Goal: Task Accomplishment & Management: Manage account settings

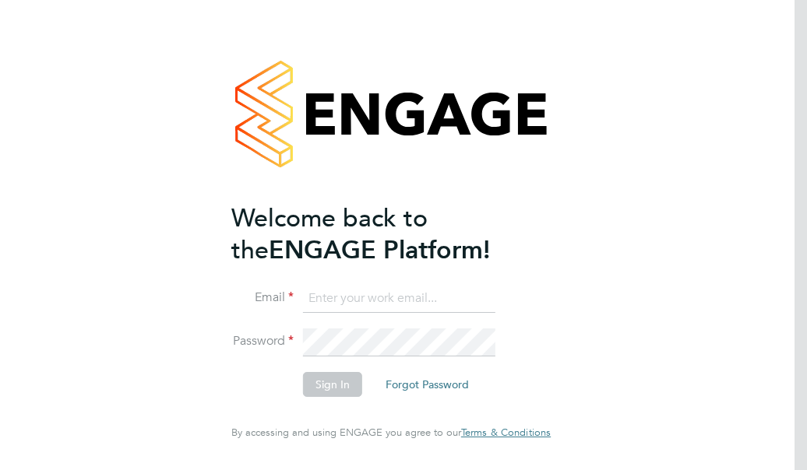
click at [322, 304] on input at bounding box center [399, 299] width 192 height 28
type input "[PERSON_NAME][EMAIL_ADDRESS][PERSON_NAME][PERSON_NAME][DOMAIN_NAME]"
click at [106, 358] on div "Welcome back to the ENGAGE Platform! Email [PERSON_NAME][EMAIL_ADDRESS][PERSON_…" at bounding box center [391, 235] width 807 height 470
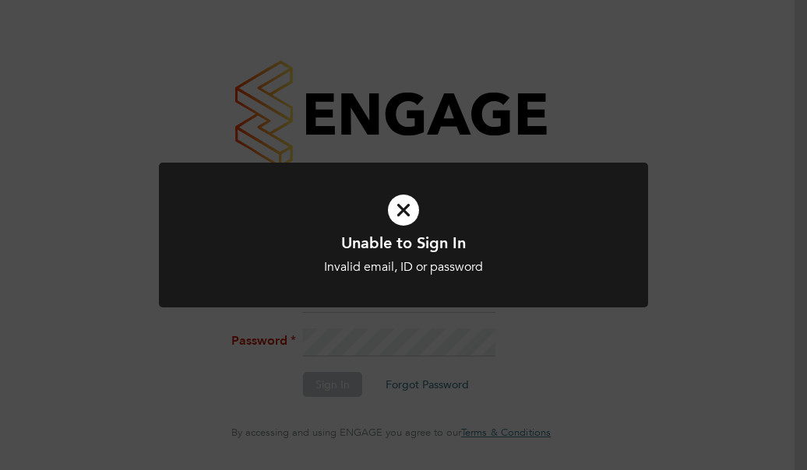
click at [416, 393] on div "Unable to Sign In Invalid email, ID or password Cancel Okay" at bounding box center [403, 235] width 807 height 470
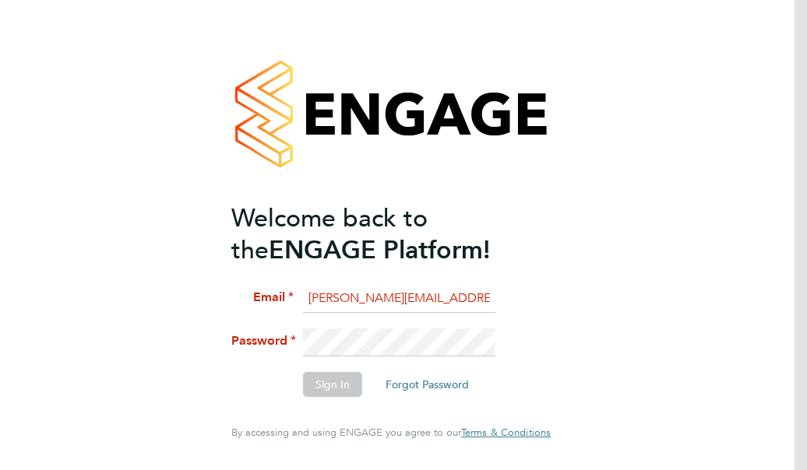
click at [424, 381] on button "Forgot Password" at bounding box center [427, 384] width 108 height 25
click at [330, 303] on input at bounding box center [399, 299] width 192 height 28
type input "[PERSON_NAME][EMAIL_ADDRESS][PERSON_NAME][PERSON_NAME][DOMAIN_NAME]"
click at [425, 384] on button "Forgot Password" at bounding box center [427, 384] width 108 height 25
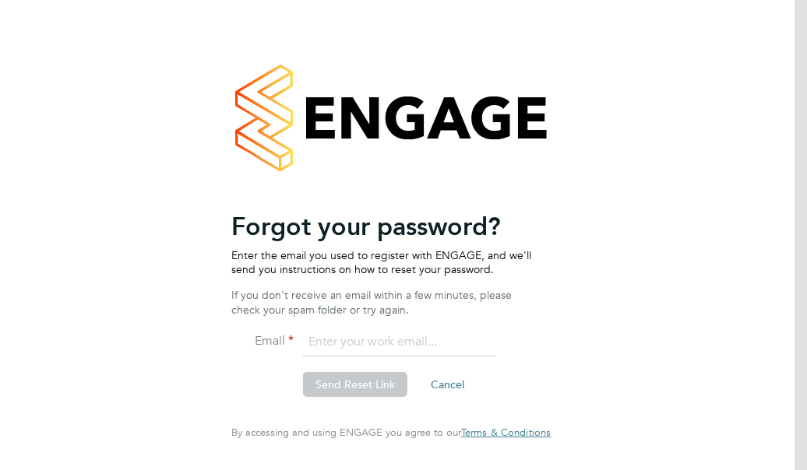
click at [315, 340] on input "email" at bounding box center [399, 343] width 192 height 28
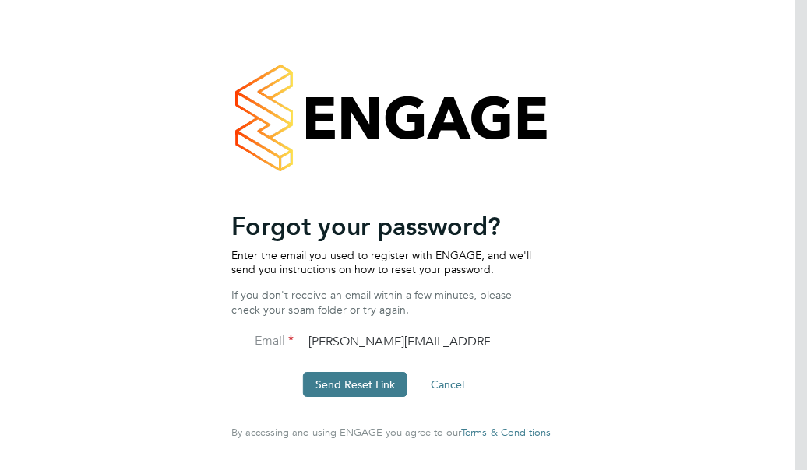
type input "[PERSON_NAME][EMAIL_ADDRESS][PERSON_NAME][PERSON_NAME][DOMAIN_NAME]"
click at [319, 381] on button "Send Reset Link" at bounding box center [355, 384] width 104 height 25
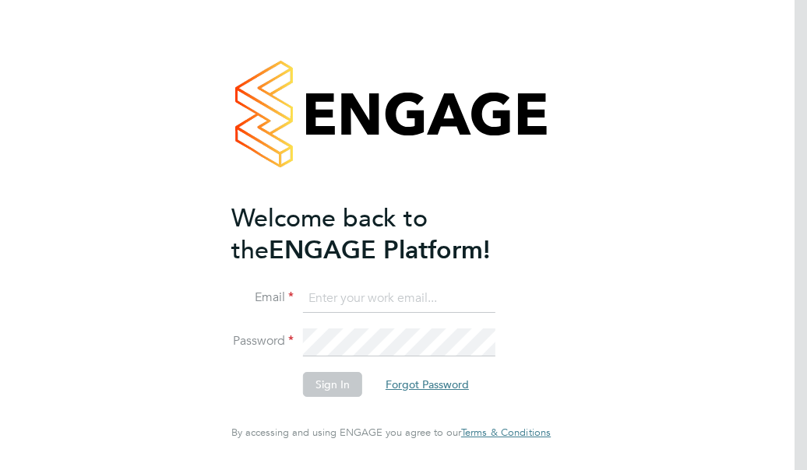
click at [411, 387] on button "Forgot Password" at bounding box center [427, 384] width 108 height 25
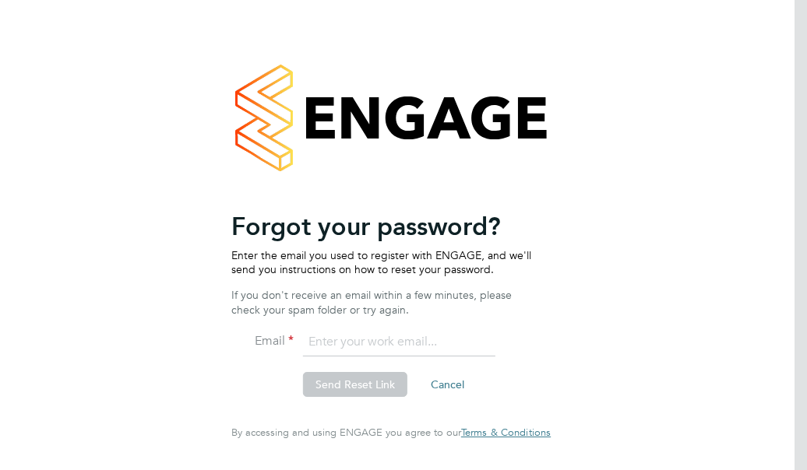
click at [335, 347] on input "email" at bounding box center [399, 343] width 192 height 28
type input "[PERSON_NAME][EMAIL_ADDRESS][PERSON_NAME][PERSON_NAME][DOMAIN_NAME]"
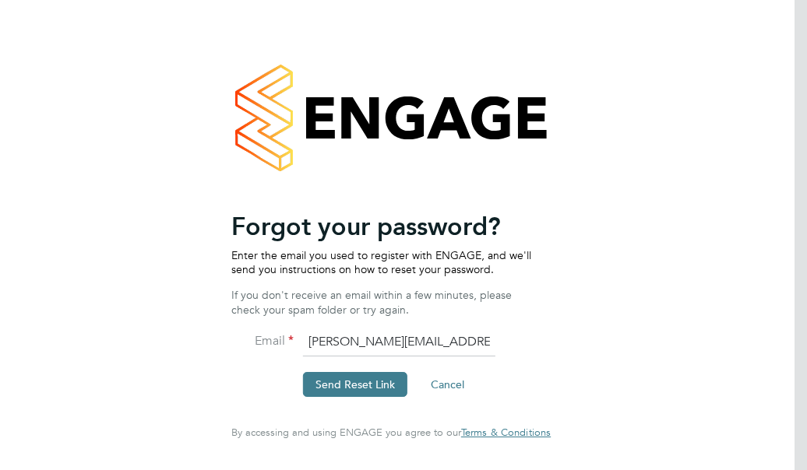
click at [345, 379] on button "Send Reset Link" at bounding box center [355, 384] width 104 height 25
